Goal: Task Accomplishment & Management: Manage account settings

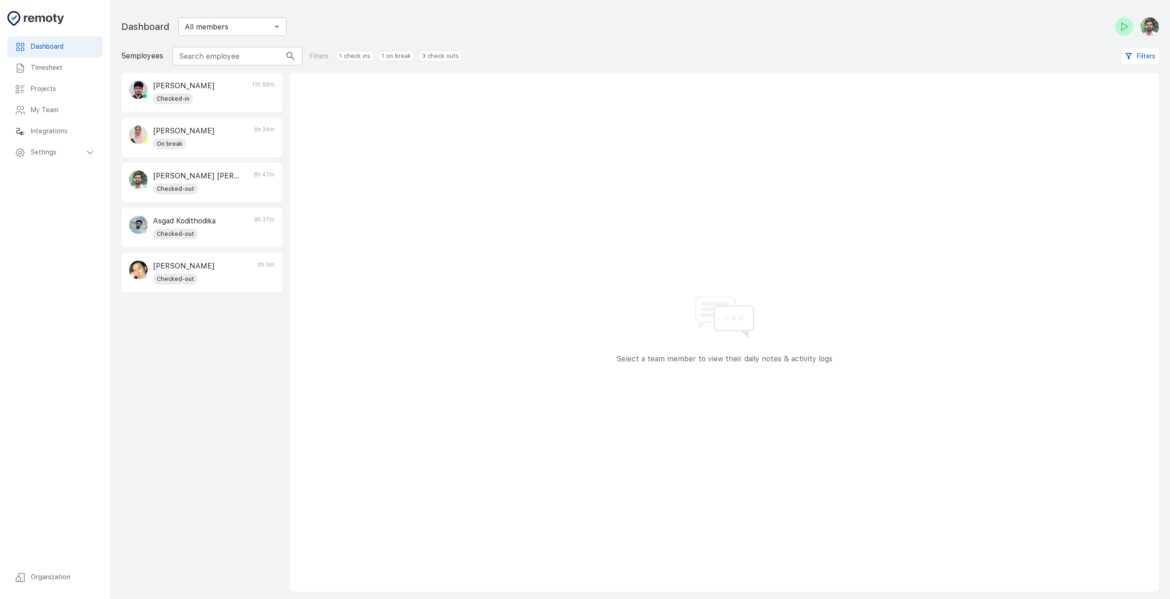
click at [228, 93] on div "[PERSON_NAME] Checked-in 11h 58m" at bounding box center [202, 92] width 160 height 39
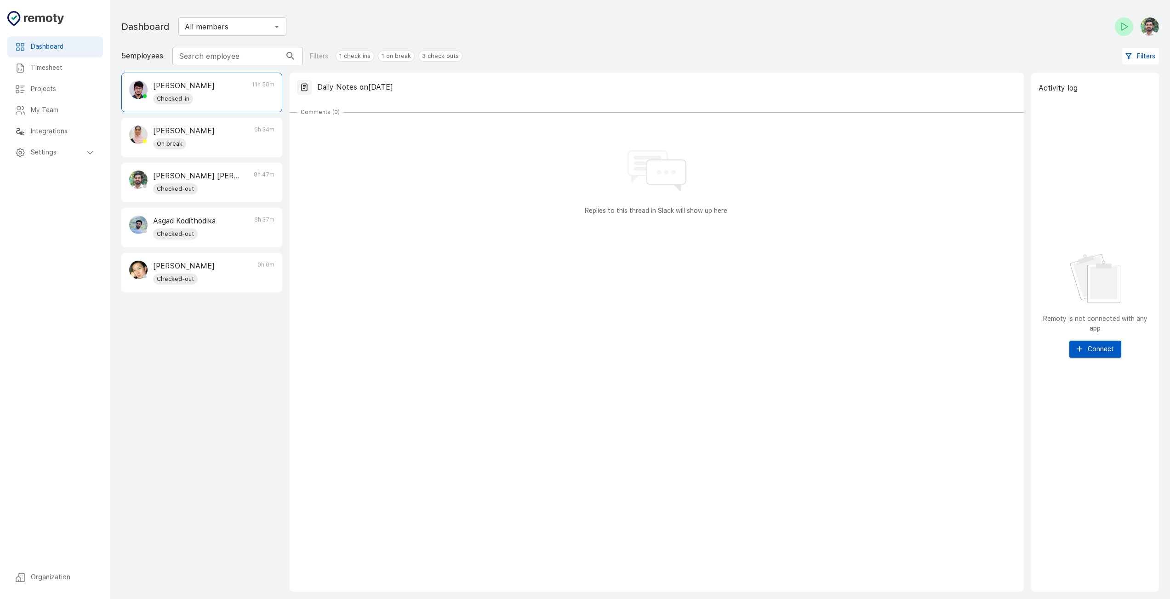
click at [224, 263] on div "[PERSON_NAME] Checked-out 0h 0m" at bounding box center [202, 272] width 160 height 39
click at [228, 186] on div "Checked-out" at bounding box center [196, 188] width 86 height 11
click at [42, 64] on h6 "Timesheet" at bounding box center [63, 68] width 65 height 10
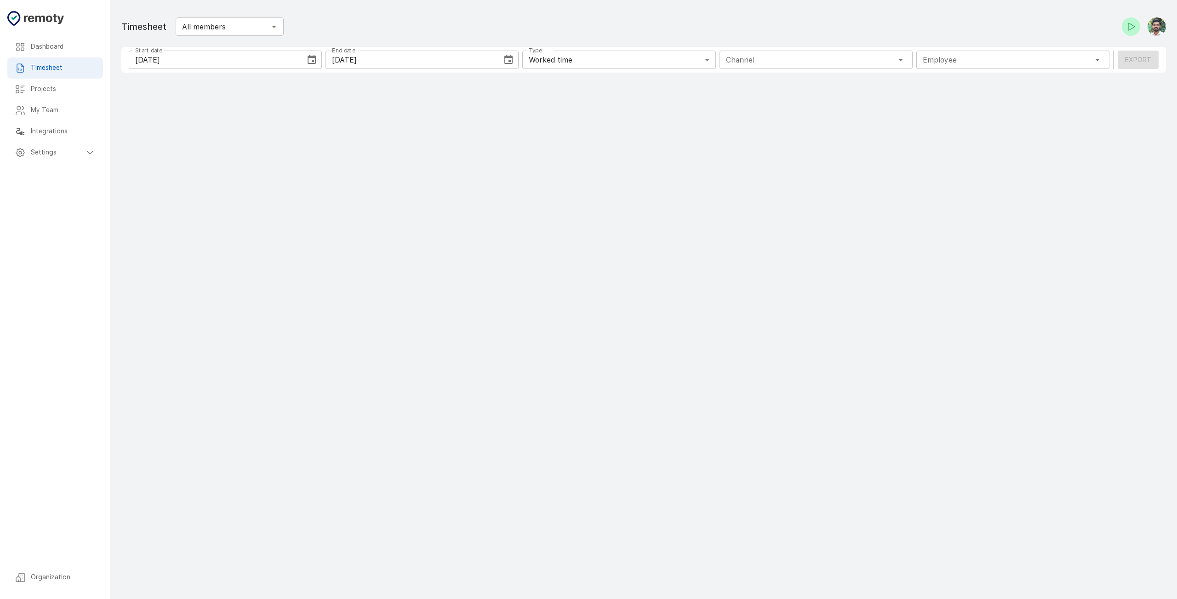
type input "1 Employee"
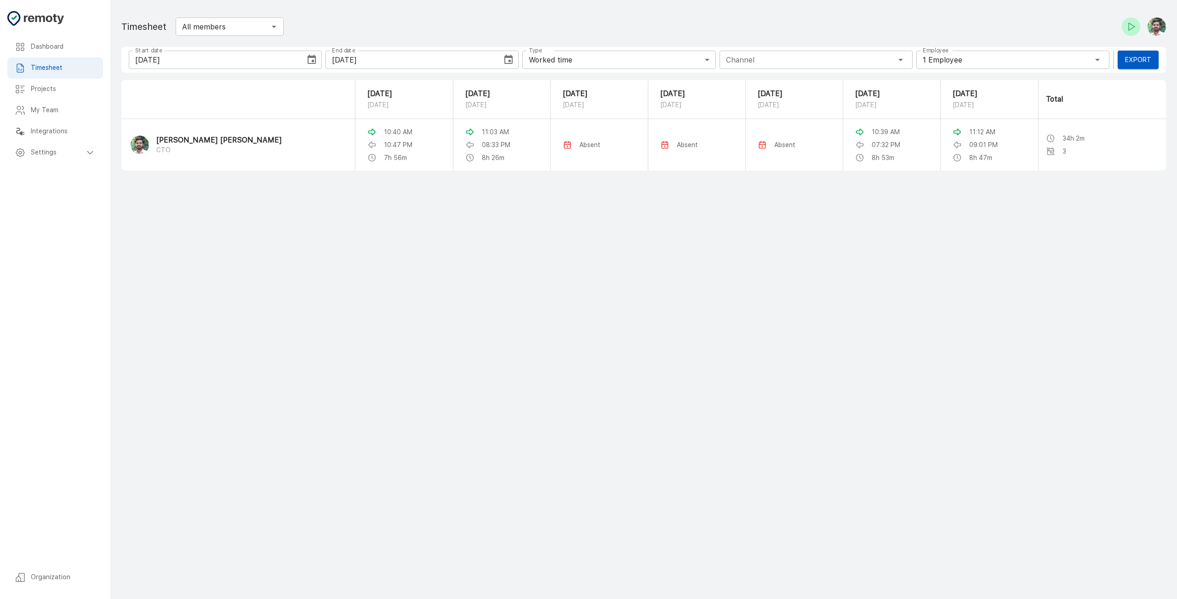
click at [311, 65] on icon "Choose date, selected date is Sep 24, 2025" at bounding box center [311, 59] width 11 height 11
click at [177, 121] on button "1" at bounding box center [176, 122] width 17 height 17
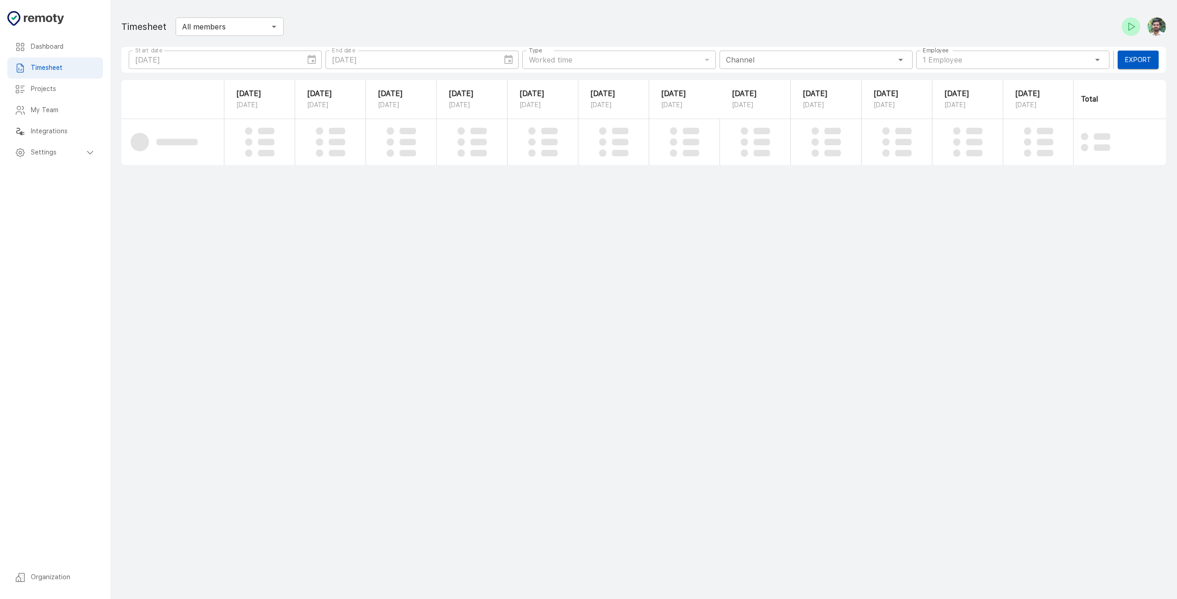
type input "[DATE]"
